Goal: Information Seeking & Learning: Understand process/instructions

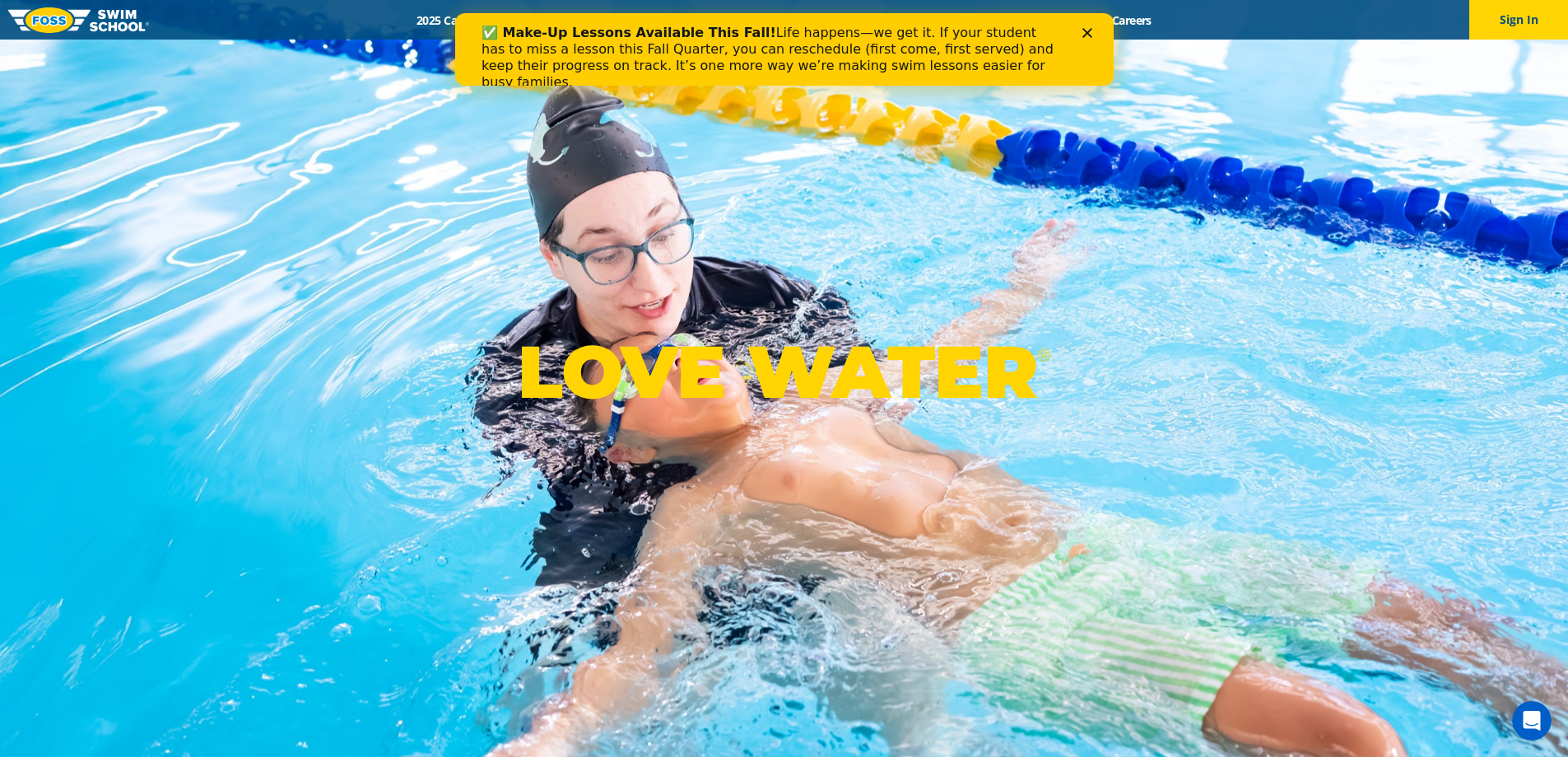
click at [296, 189] on div "LOVE WATER ®" at bounding box center [784, 378] width 1568 height 757
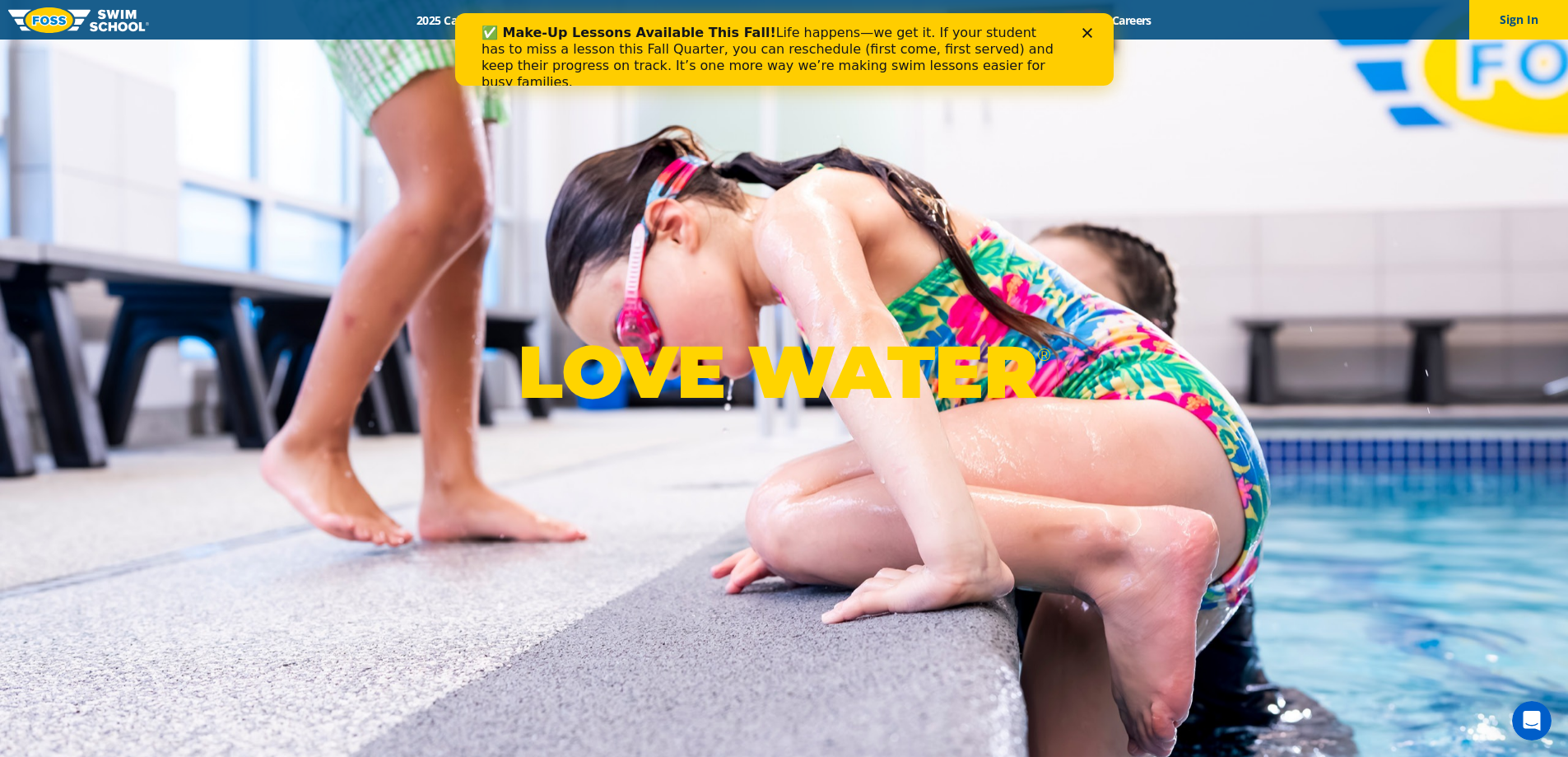
click at [1085, 30] on icon "Close" at bounding box center [1087, 33] width 10 height 10
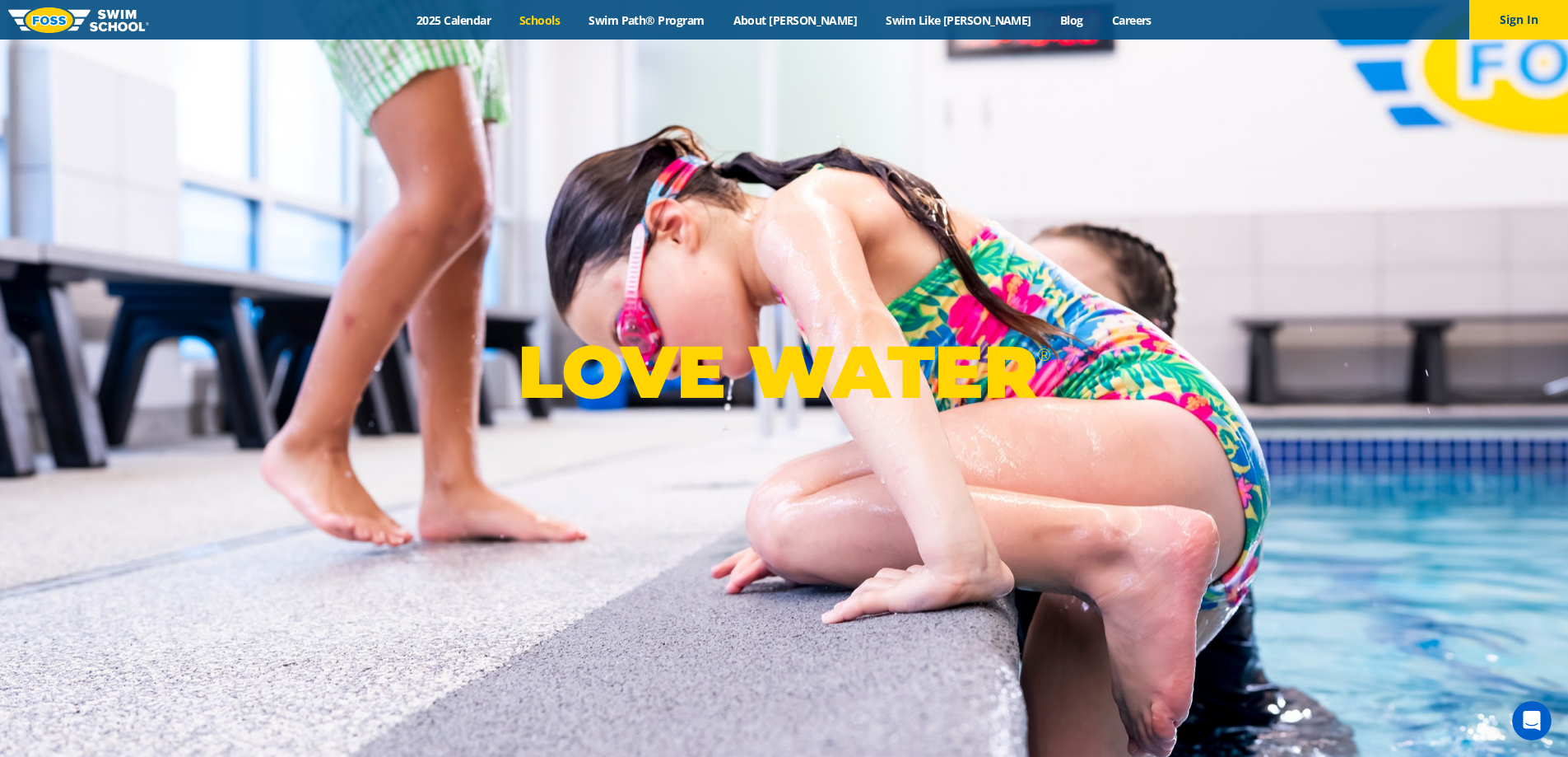
click at [575, 21] on link "Schools" at bounding box center [540, 20] width 69 height 16
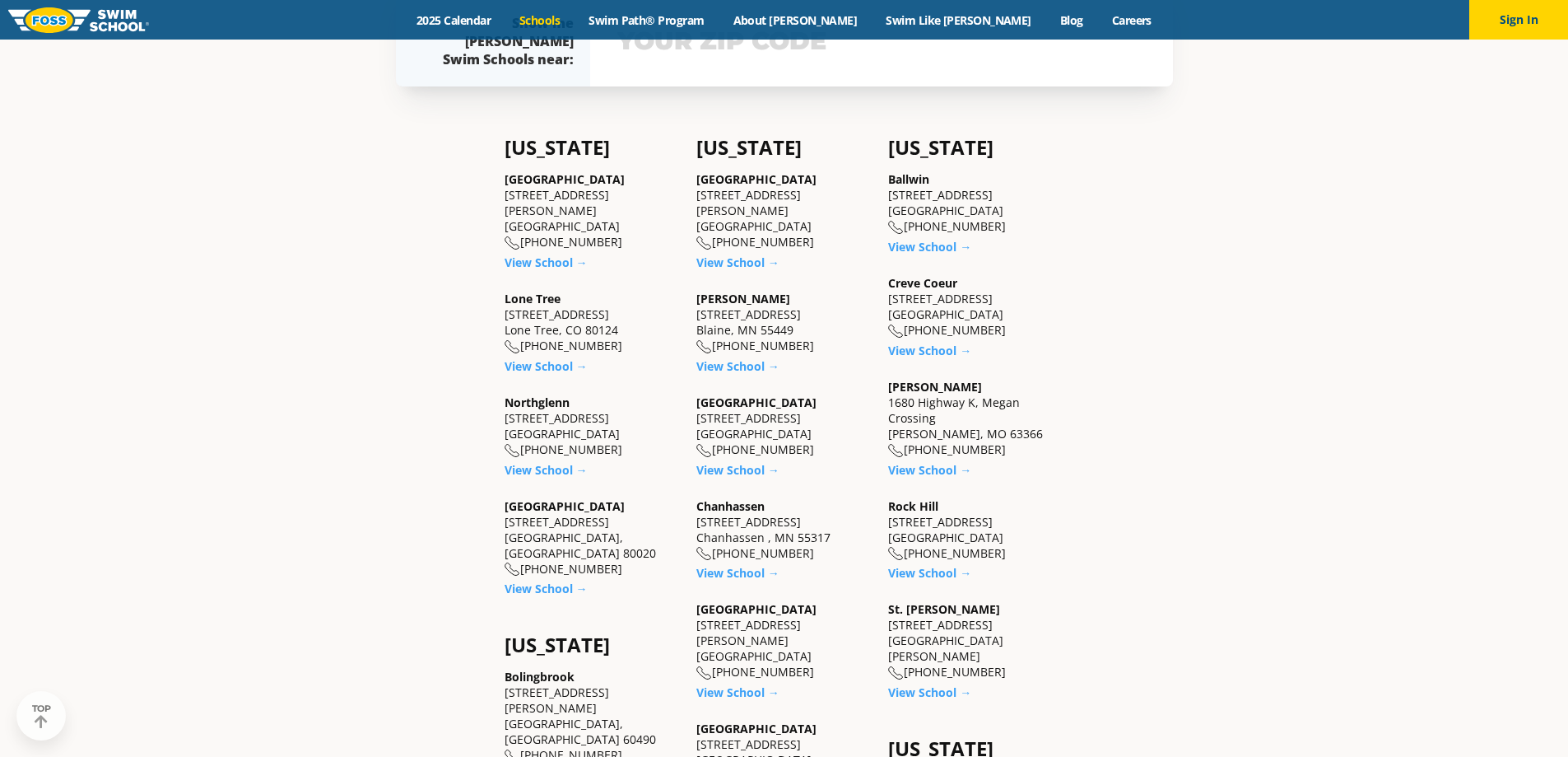
scroll to position [576, 0]
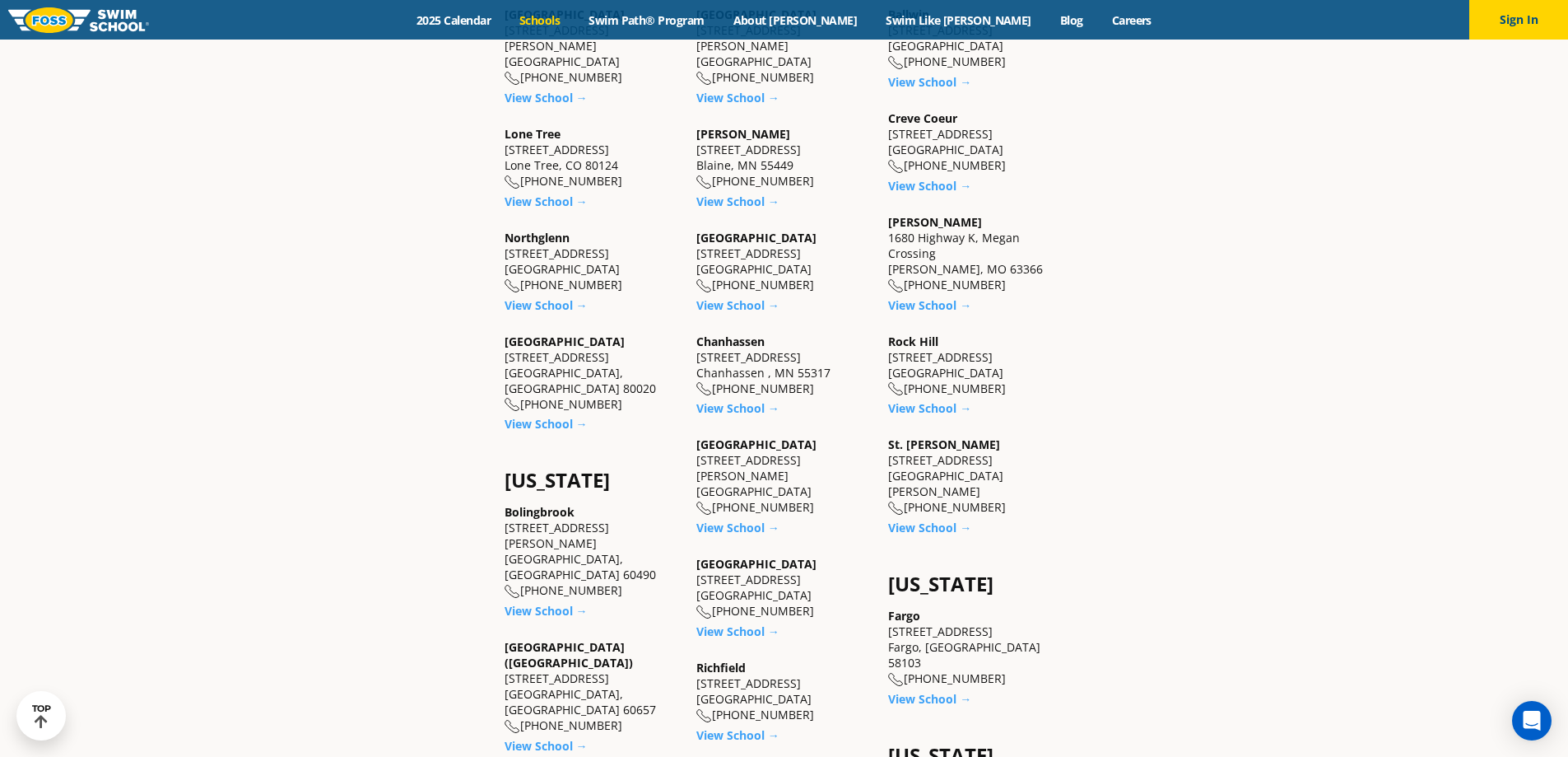
scroll to position [739, 0]
click at [748, 520] on link "View School →" at bounding box center [738, 528] width 83 height 16
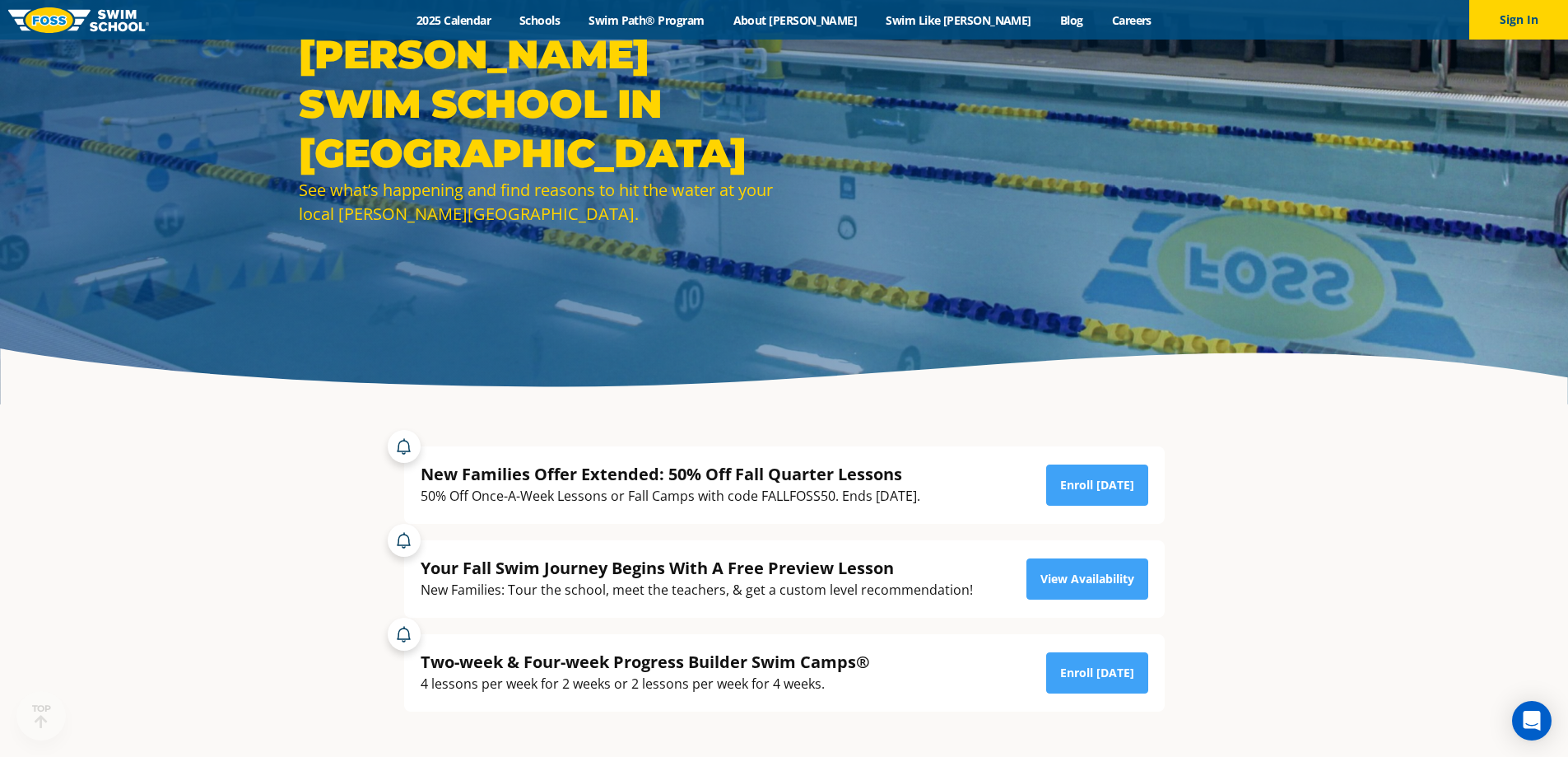
scroll to position [494, 0]
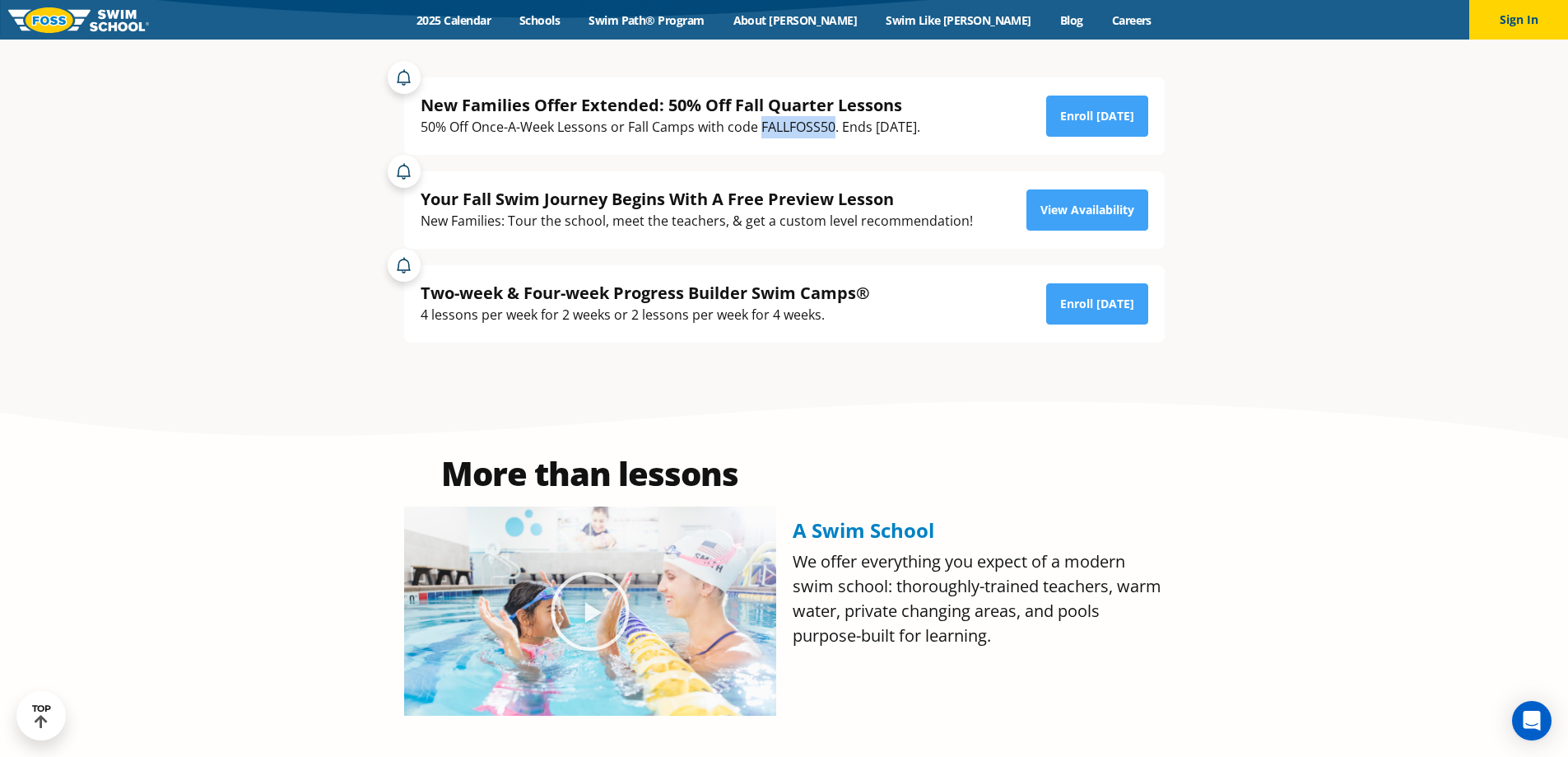
drag, startPoint x: 835, startPoint y: 128, endPoint x: 761, endPoint y: 128, distance: 74.1
click at [761, 128] on div "50% Off Once-A-Week Lessons or Fall Camps with code FALLFOSS50. Ends [DATE]." at bounding box center [671, 127] width 500 height 22
copy div "FALLFOSS50"
click at [1133, 110] on link "Enroll [DATE]" at bounding box center [1097, 116] width 102 height 41
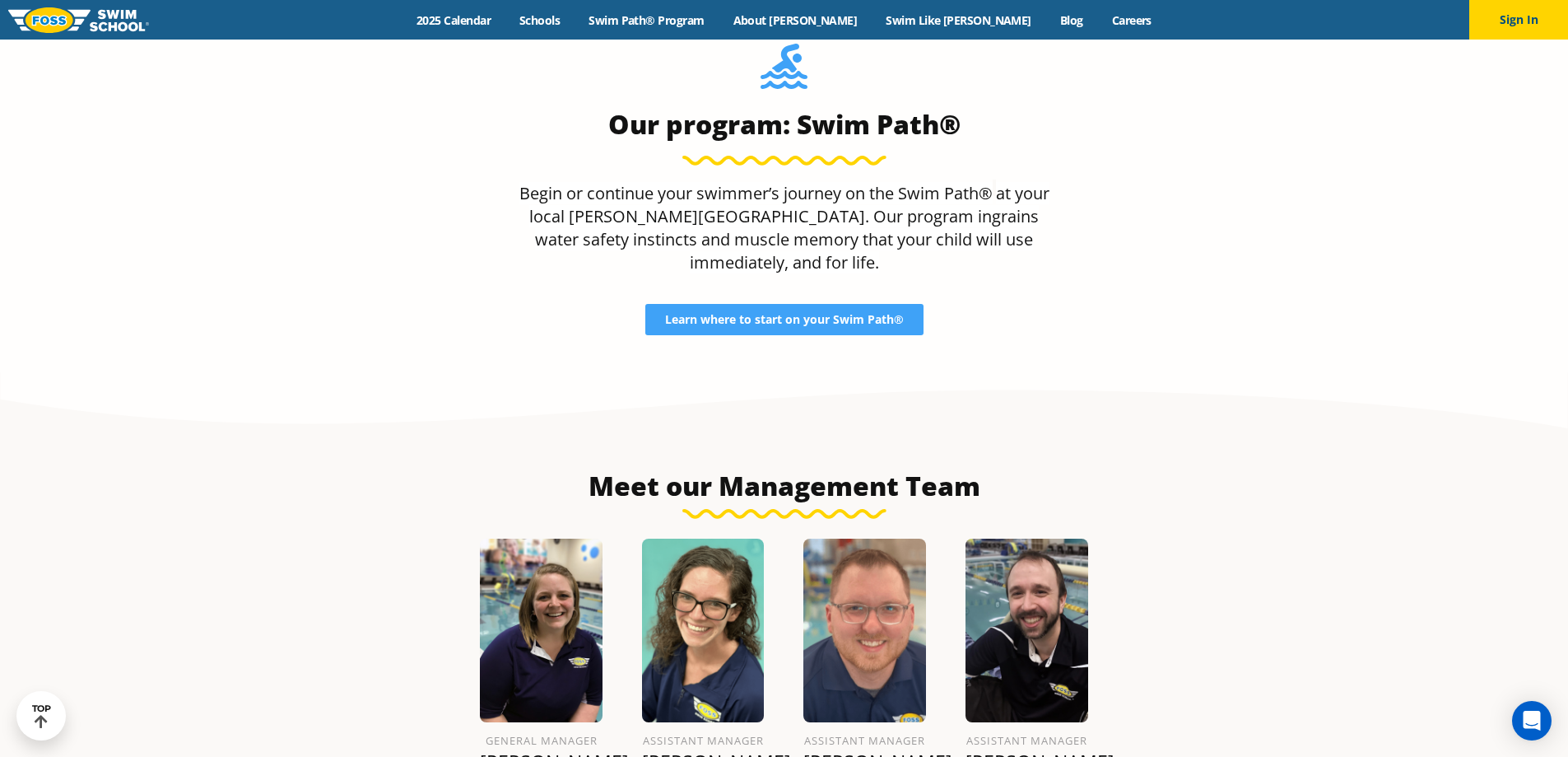
scroll to position [1647, 0]
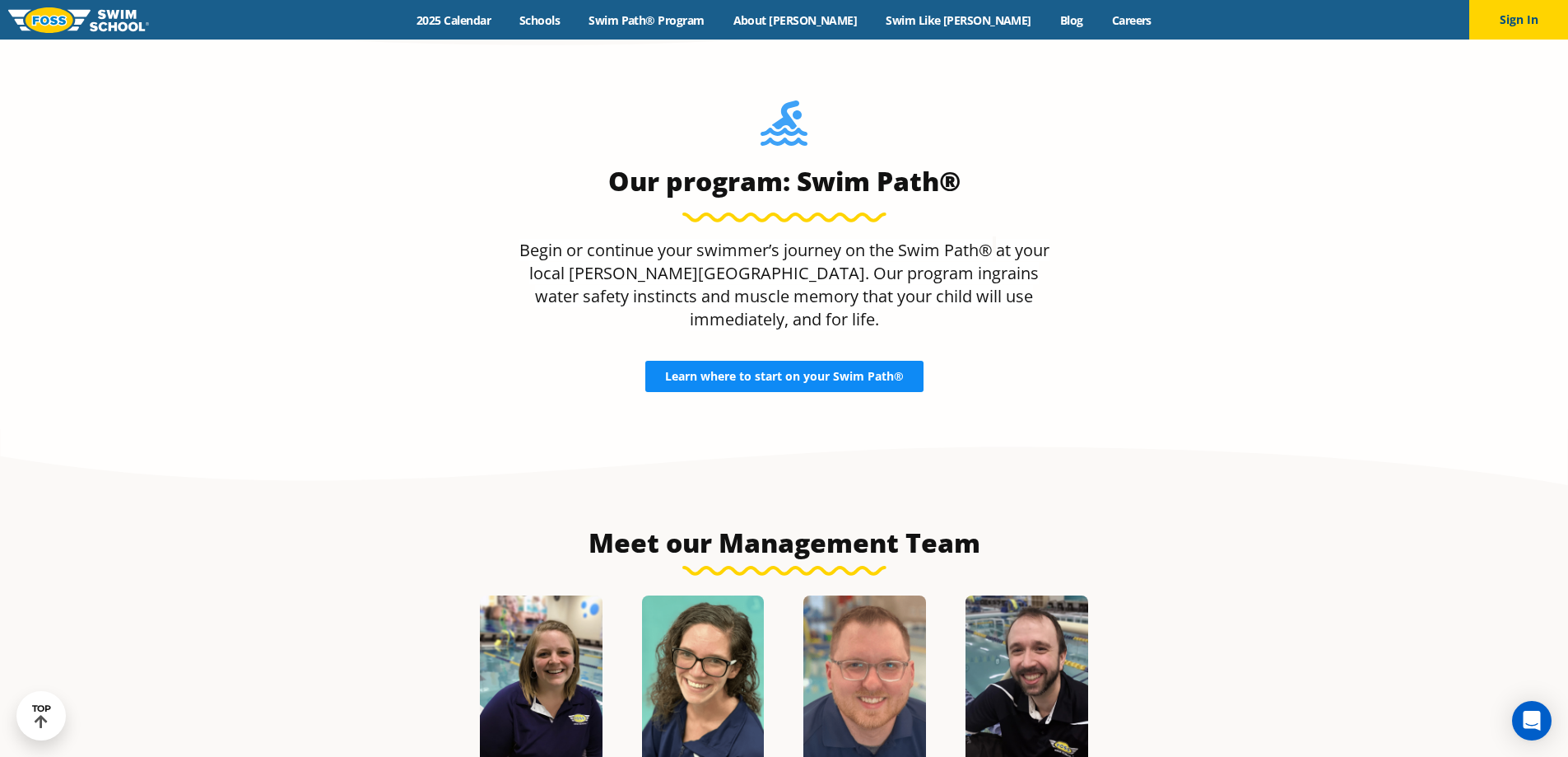
click at [798, 361] on link "Learn where to start on your Swim Path®" at bounding box center [784, 376] width 278 height 31
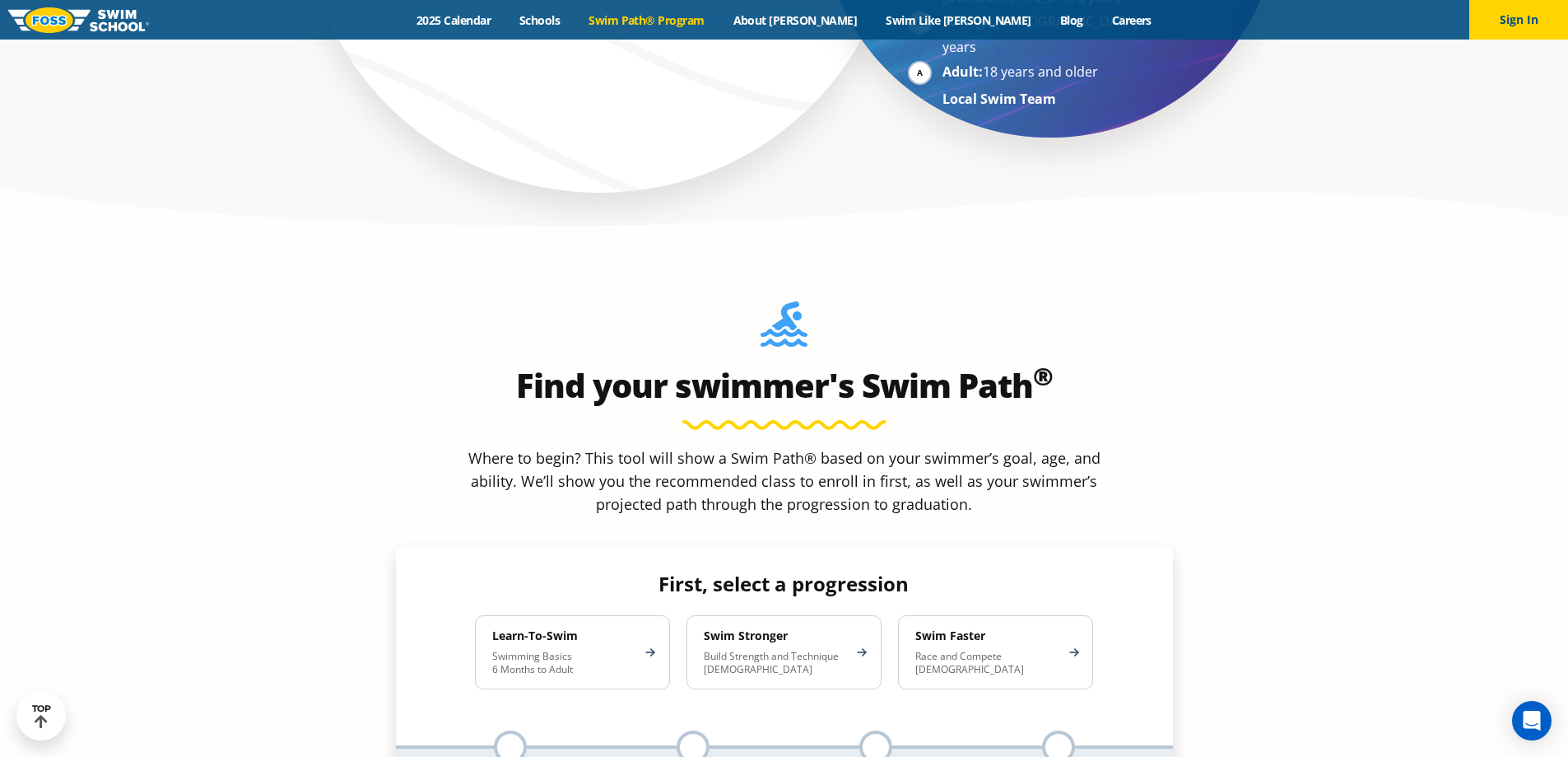
scroll to position [1400, 0]
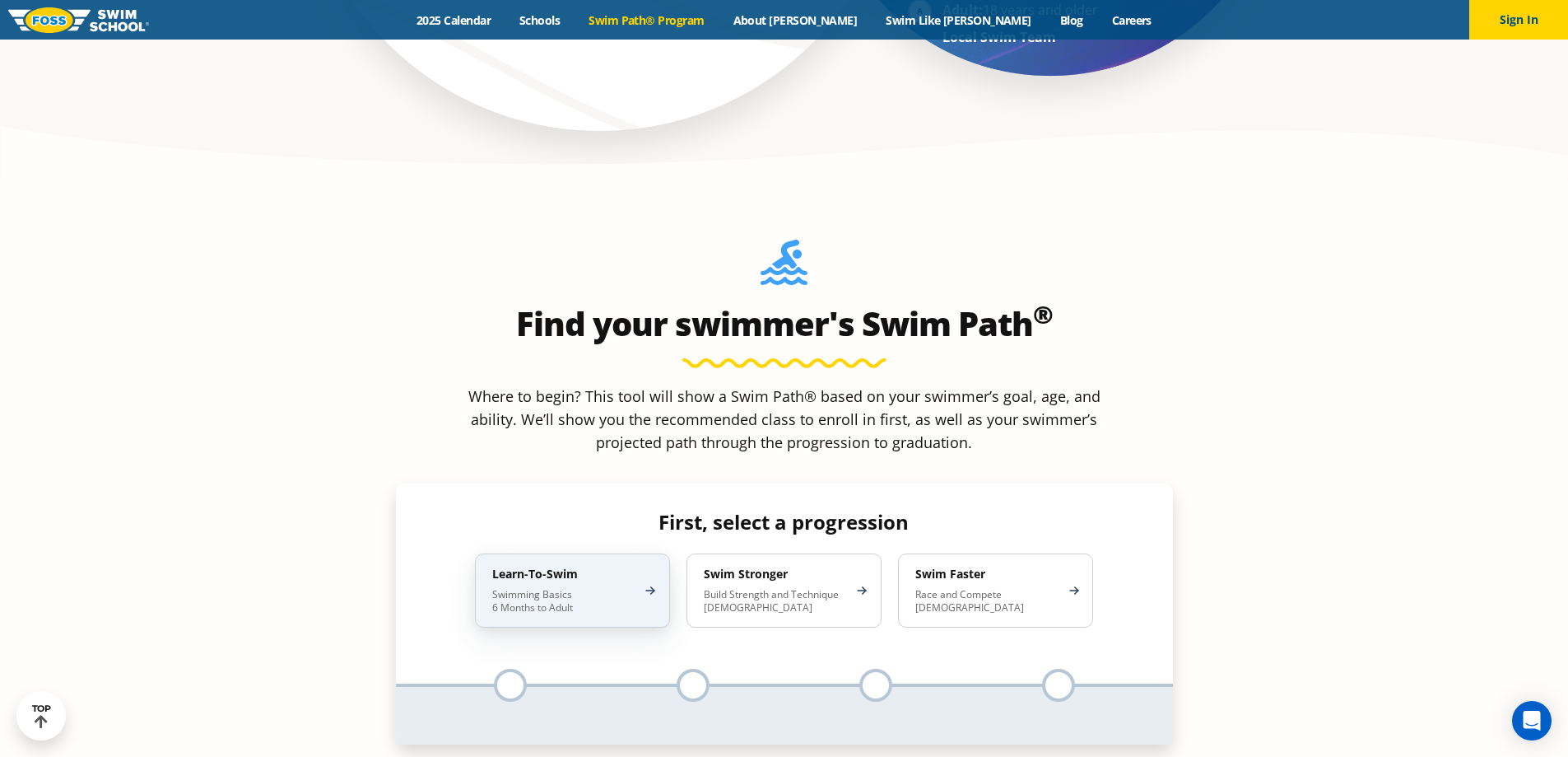
drag, startPoint x: 576, startPoint y: 454, endPoint x: 650, endPoint y: 439, distance: 75.7
click at [576, 553] on div "Learn-To-Swim Swimming Basics 6 Months to Adult" at bounding box center [572, 590] width 195 height 74
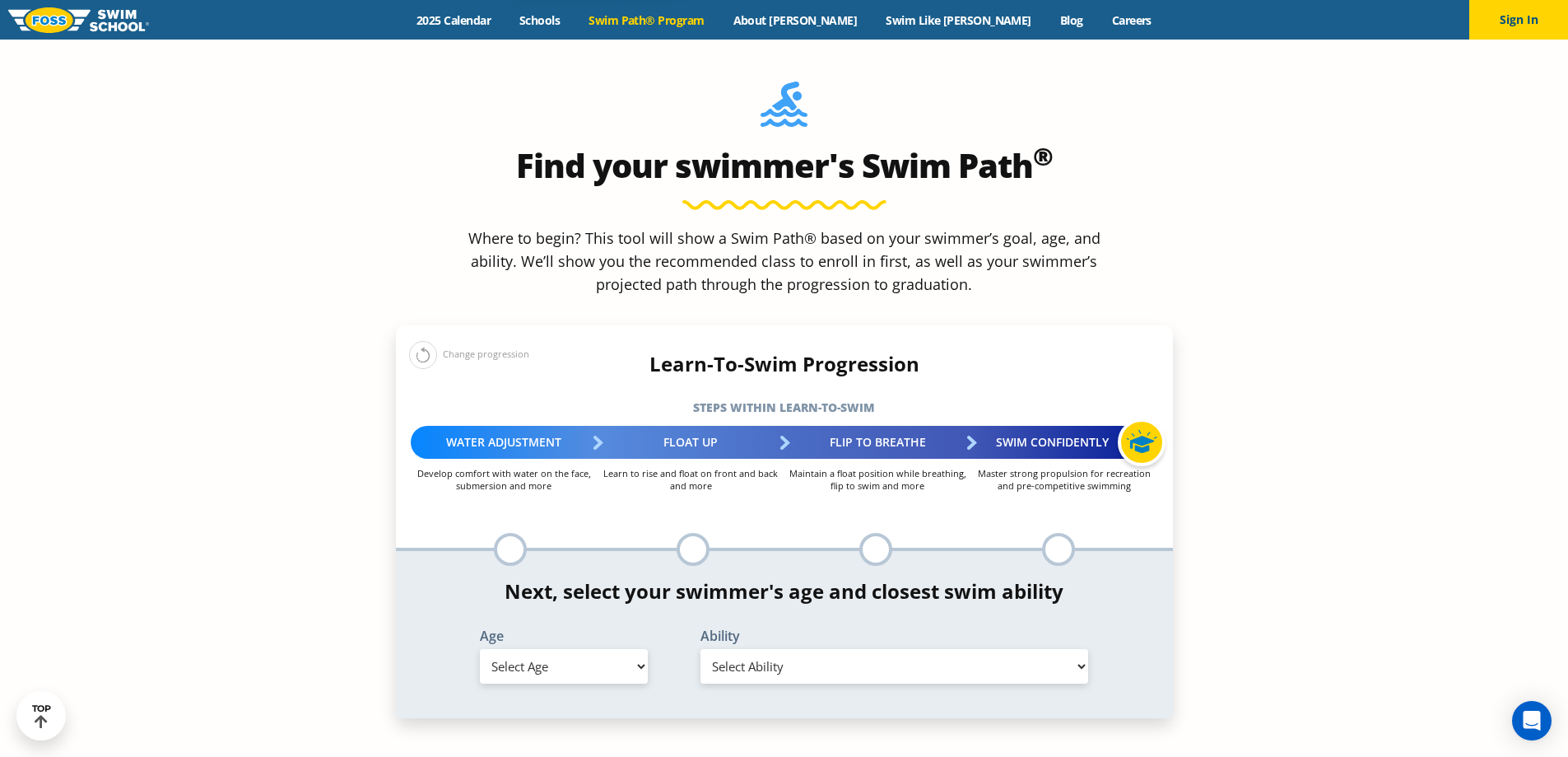
scroll to position [1564, 0]
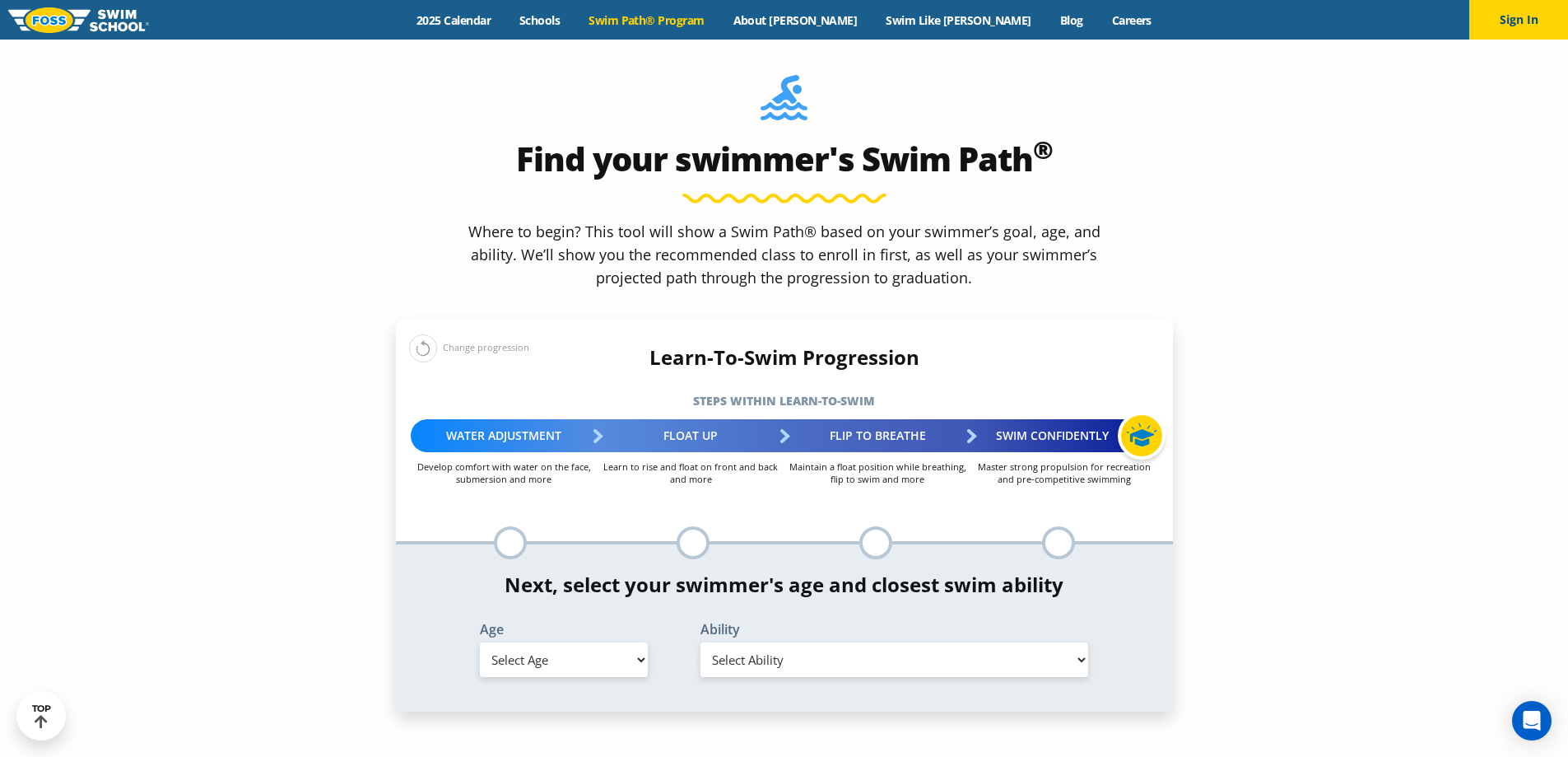
click at [535, 642] on select "Select Age [DEMOGRAPHIC_DATA] months - 1 year 1 year 2 years 3 years 4 years 5 …" at bounding box center [564, 659] width 168 height 35
select select "4-years"
click at [480, 642] on select "Select Age [DEMOGRAPHIC_DATA] months - 1 year 1 year 2 years 3 years 4 years 5 …" at bounding box center [564, 659] width 168 height 35
click at [987, 642] on select "Select Ability First in-water experience When in the water, reliant on a life j…" at bounding box center [895, 659] width 389 height 35
select select "4-years-when-in-the-water-reliant-on-a-life-jacket-or-floatation-device"
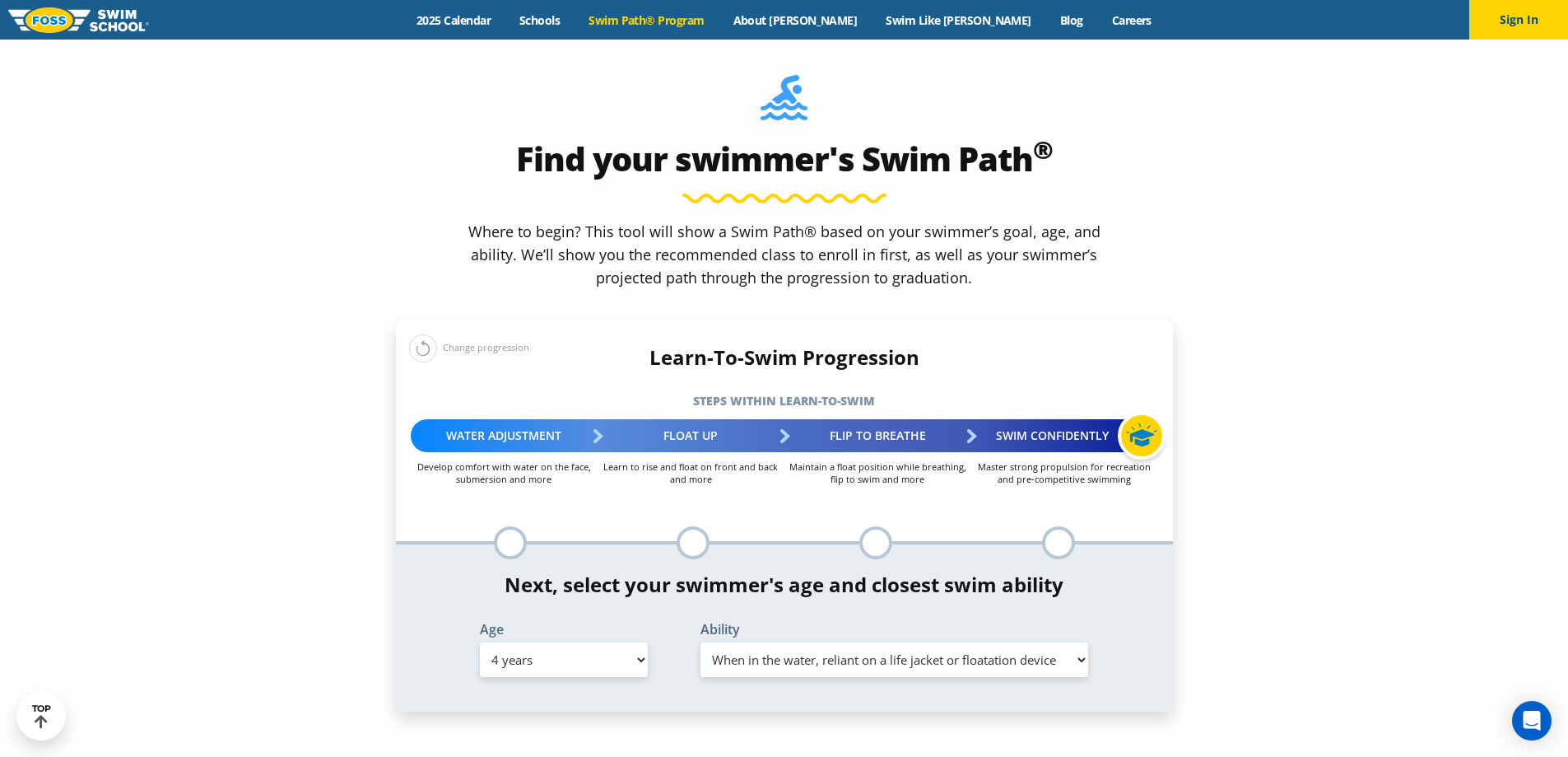
click at [701, 642] on select "Select Ability First in-water experience When in the water, reliant on a life j…" at bounding box center [895, 659] width 389 height 35
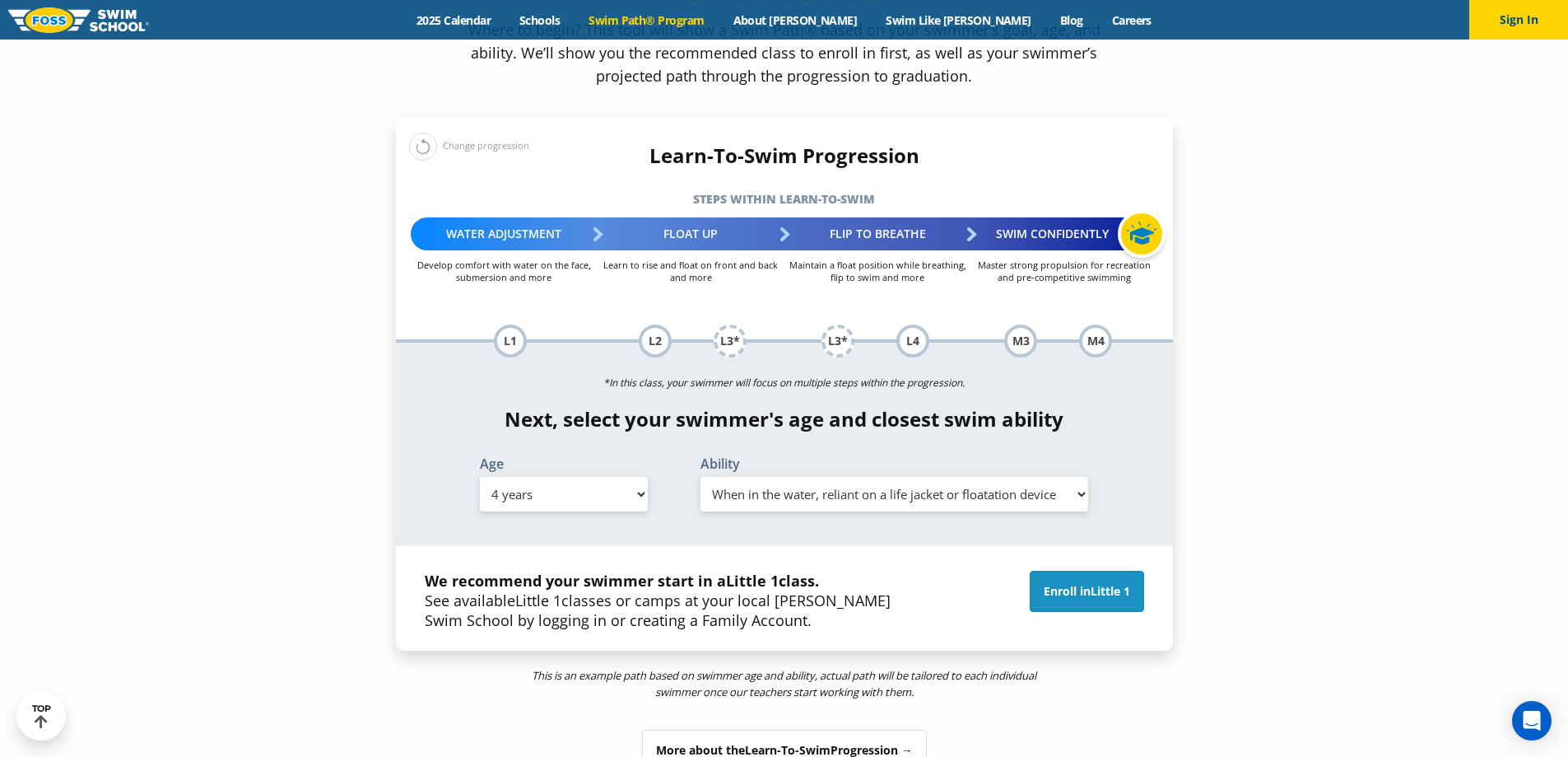
scroll to position [1729, 0]
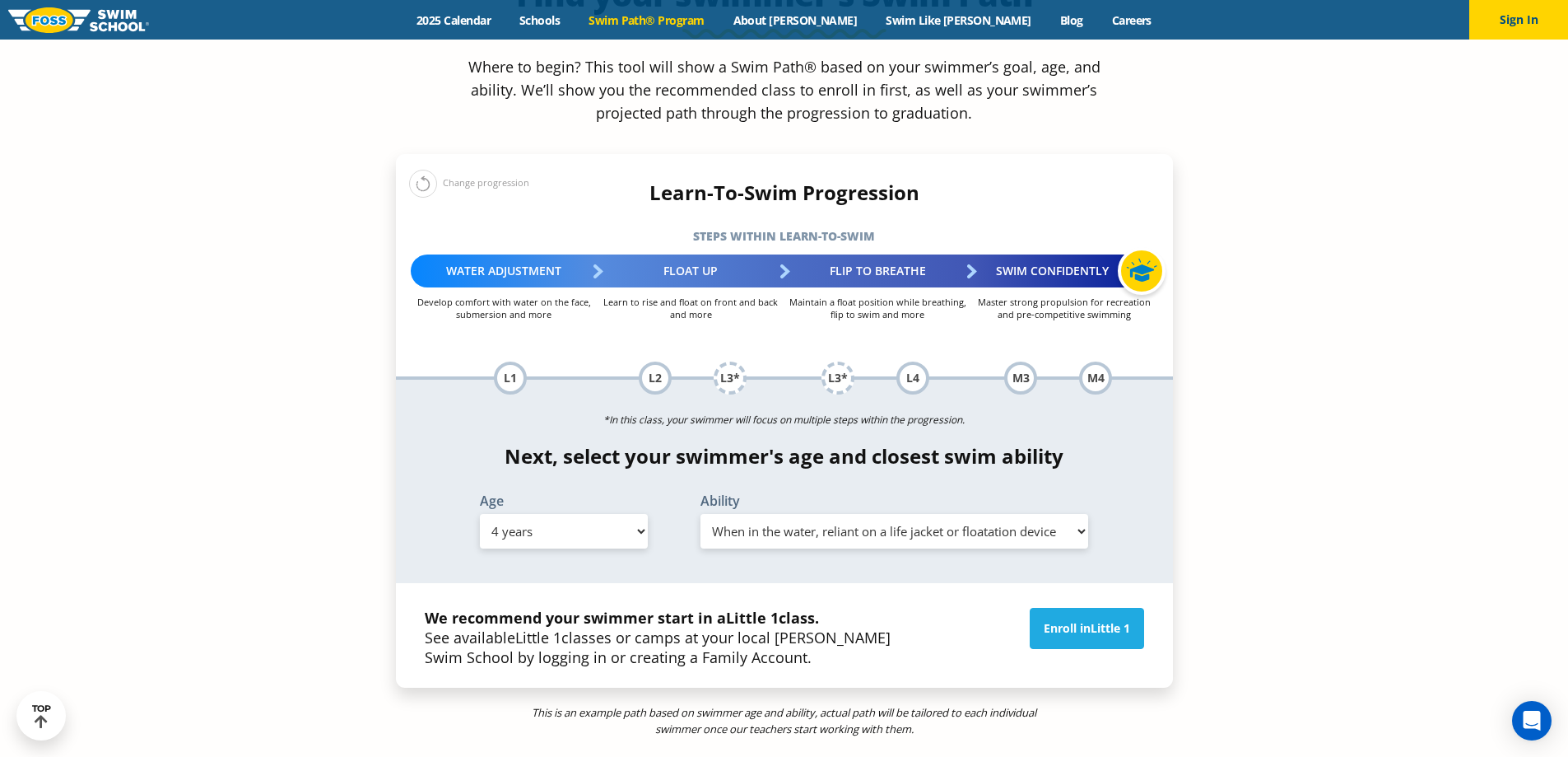
click at [976, 514] on select "Select Ability First in-water experience When in the water, reliant on a life j…" at bounding box center [895, 531] width 389 height 35
click at [1349, 342] on section "Find your swimmer's Swim Path ® Where to begin? This tool will show a Swim Path…" at bounding box center [784, 387] width 1568 height 1069
click at [1098, 620] on span "Little 1" at bounding box center [1111, 628] width 40 height 16
